Goal: Find specific page/section: Find specific page/section

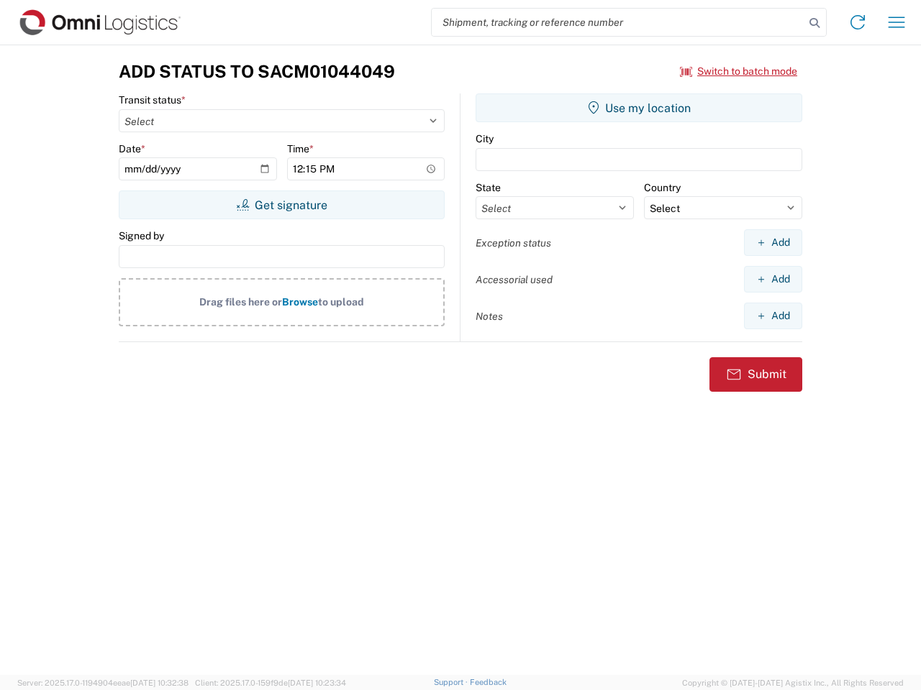
click at [618, 22] on input "search" at bounding box center [618, 22] width 373 height 27
click at [814, 23] on icon at bounding box center [814, 23] width 20 height 20
click at [857, 22] on icon at bounding box center [857, 22] width 23 height 23
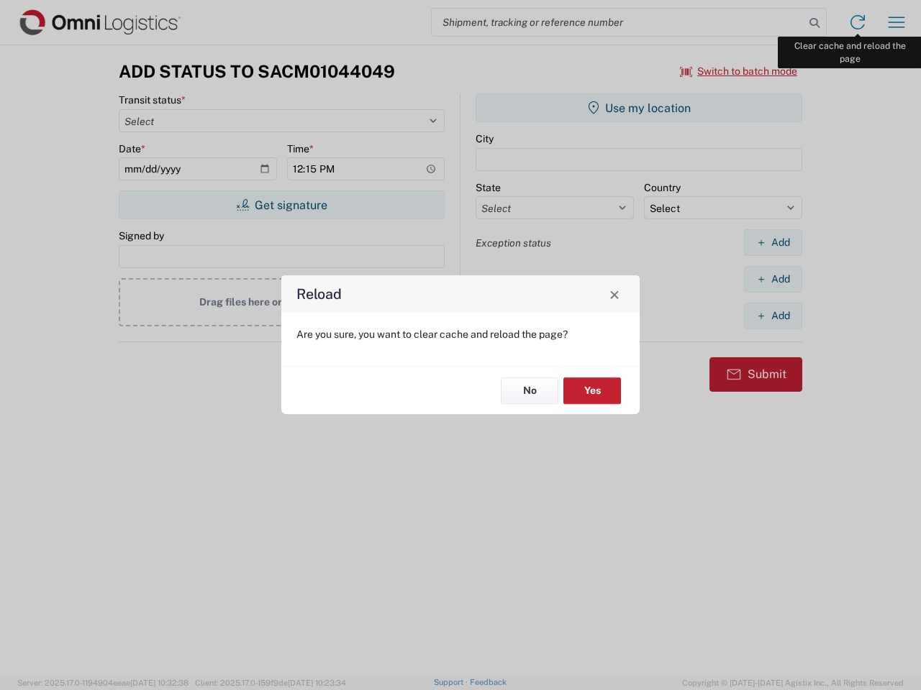
click at [896, 22] on div "Reload Are you sure, you want to clear cache and reload the page? No Yes" at bounding box center [460, 345] width 921 height 690
click at [739, 71] on div "Reload Are you sure, you want to clear cache and reload the page? No Yes" at bounding box center [460, 345] width 921 height 690
click at [281, 205] on div "Reload Are you sure, you want to clear cache and reload the page? No Yes" at bounding box center [460, 345] width 921 height 690
click at [639, 108] on div "Reload Are you sure, you want to clear cache and reload the page? No Yes" at bounding box center [460, 345] width 921 height 690
click at [772, 242] on div "Reload Are you sure, you want to clear cache and reload the page? No Yes" at bounding box center [460, 345] width 921 height 690
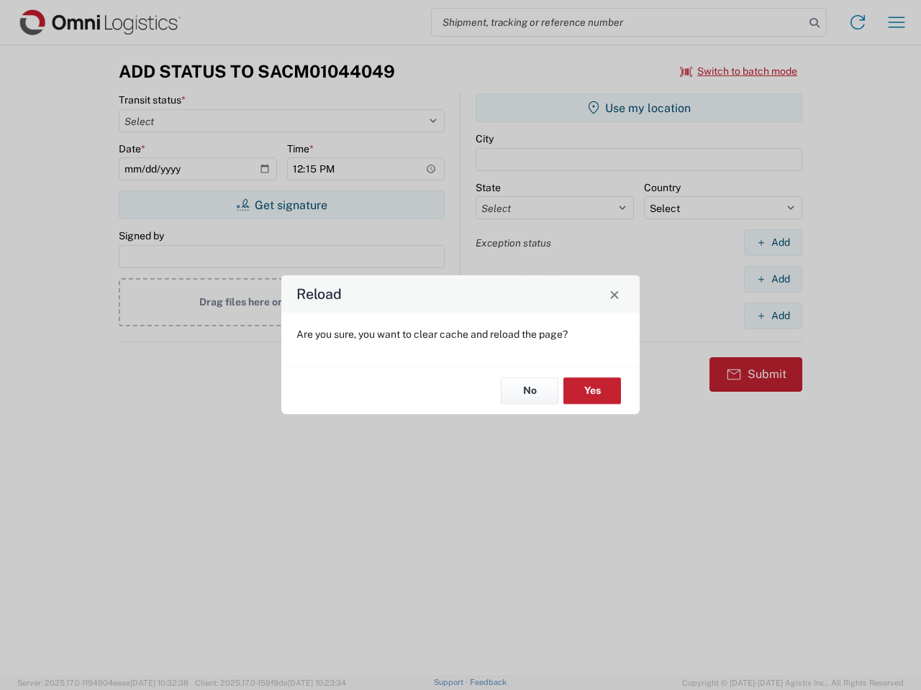
click at [772, 279] on div "Reload Are you sure, you want to clear cache and reload the page? No Yes" at bounding box center [460, 345] width 921 height 690
click at [772, 316] on div "Reload Are you sure, you want to clear cache and reload the page? No Yes" at bounding box center [460, 345] width 921 height 690
